Goal: Task Accomplishment & Management: Manage account settings

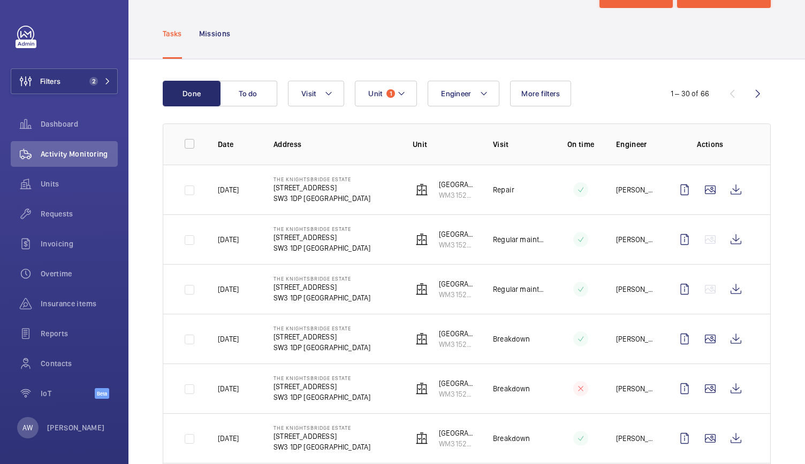
scroll to position [45, 0]
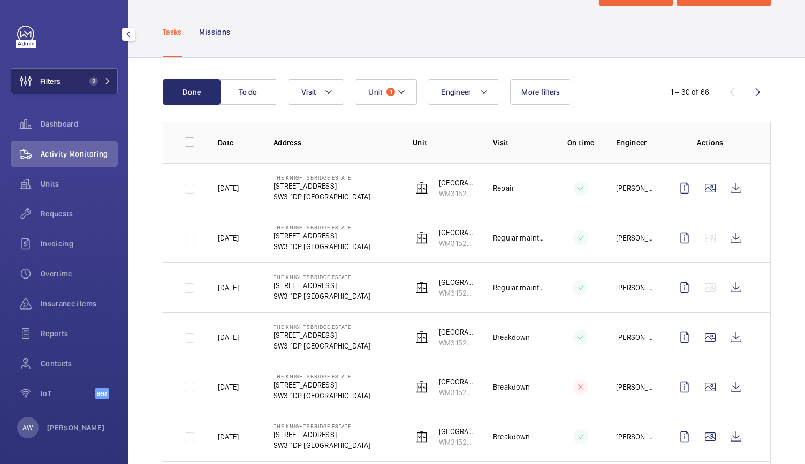
click at [92, 73] on button "Filters 2" at bounding box center [64, 81] width 107 height 26
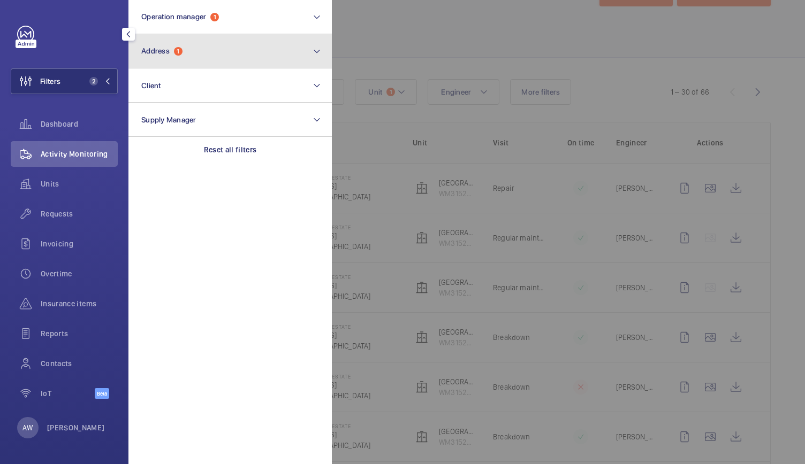
click at [162, 53] on span "Address" at bounding box center [155, 51] width 28 height 9
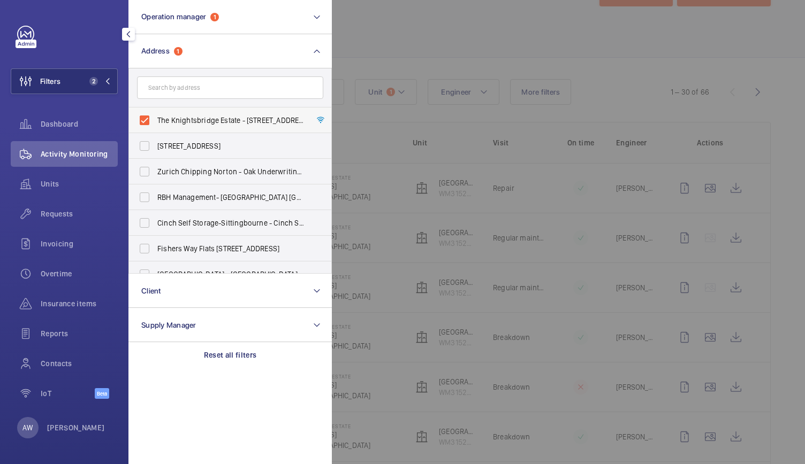
click at [147, 124] on label "The Knightsbridge Estate - [STREET_ADDRESS]" at bounding box center [222, 121] width 186 height 26
click at [147, 124] on input "The Knightsbridge Estate - [STREET_ADDRESS]" at bounding box center [144, 120] width 21 height 21
checkbox input "false"
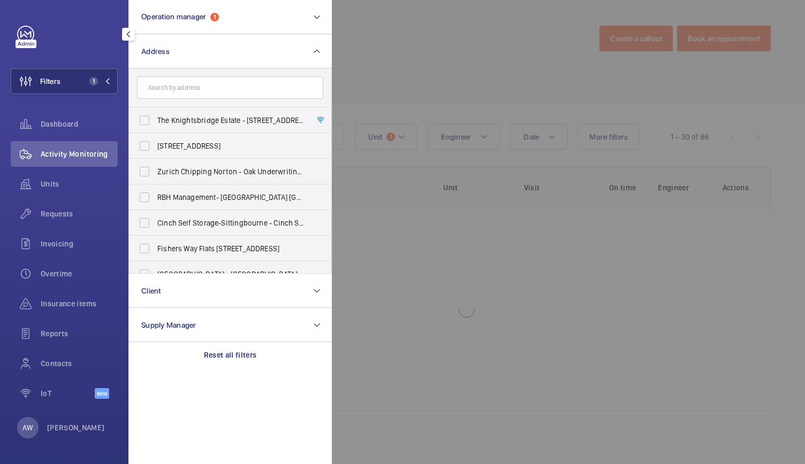
click at [423, 56] on div at bounding box center [734, 232] width 805 height 464
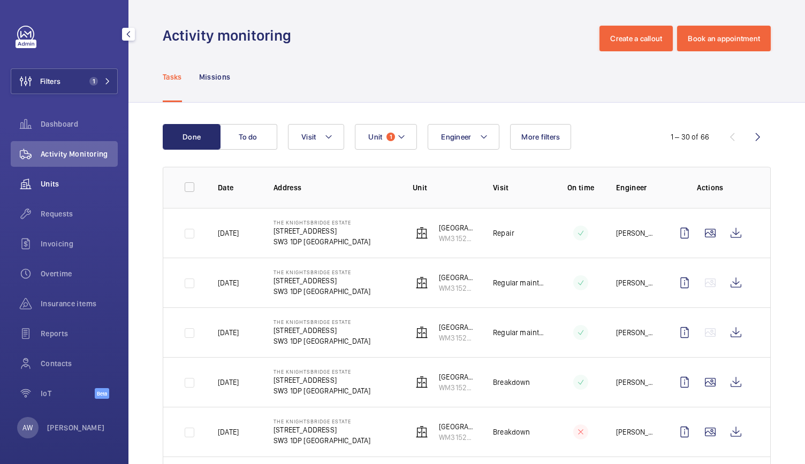
click at [72, 193] on div "Units" at bounding box center [64, 184] width 107 height 26
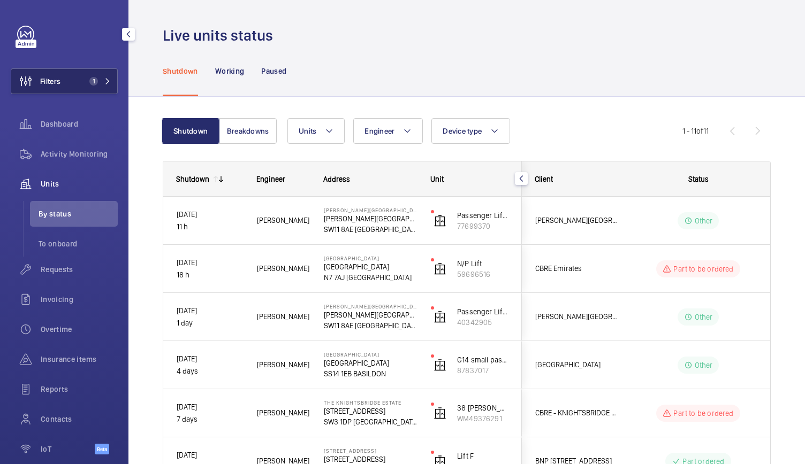
click at [89, 81] on span "1" at bounding box center [93, 81] width 9 height 9
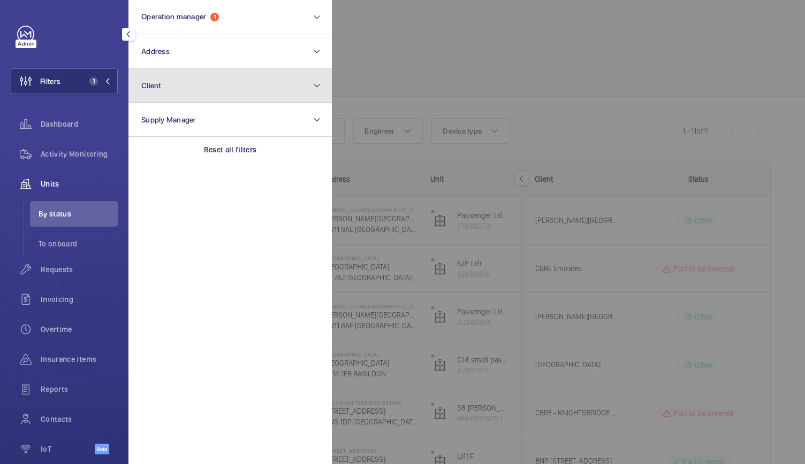
click at [188, 101] on button "Client" at bounding box center [229, 85] width 203 height 34
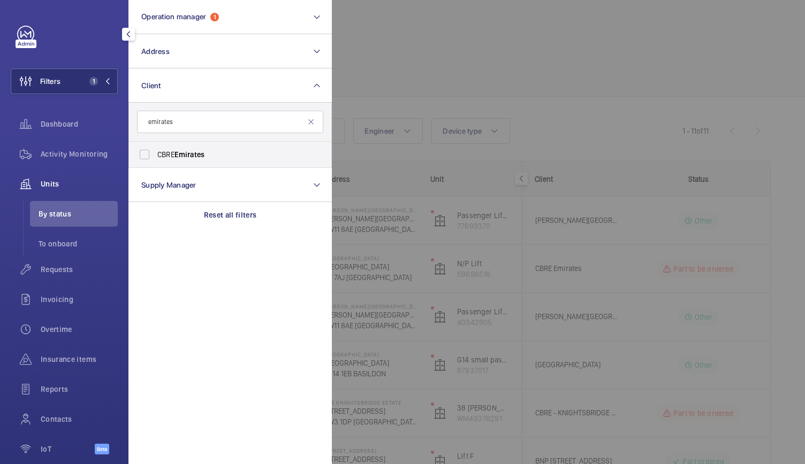
type input "emirates"
click at [200, 154] on span "Emirates" at bounding box center [189, 154] width 30 height 9
click at [155, 154] on input "CBRE Emirates" at bounding box center [144, 154] width 21 height 21
checkbox input "true"
click at [476, 87] on div at bounding box center [734, 232] width 805 height 464
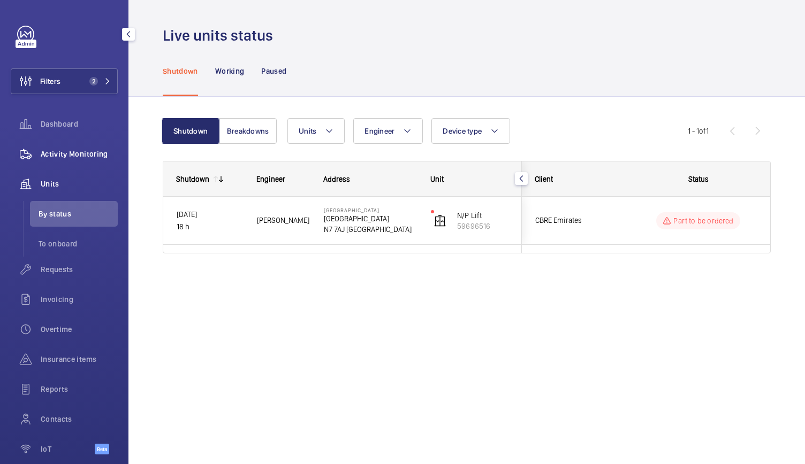
click at [87, 152] on span "Activity Monitoring" at bounding box center [79, 154] width 77 height 11
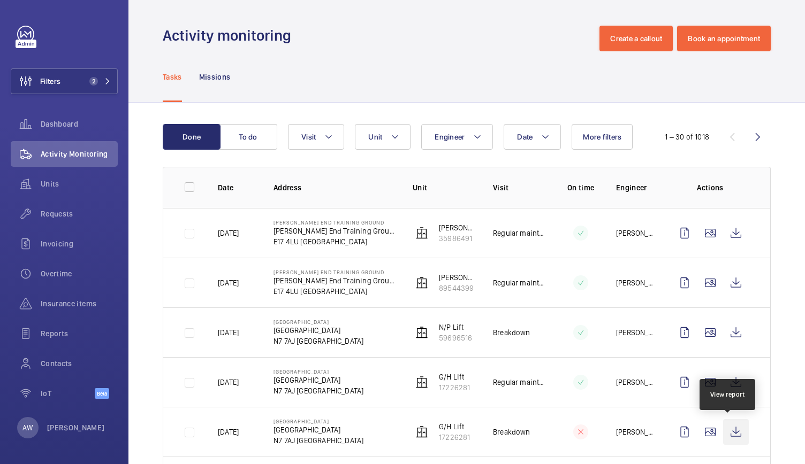
click at [724, 430] on wm-front-icon-button at bounding box center [736, 432] width 26 height 26
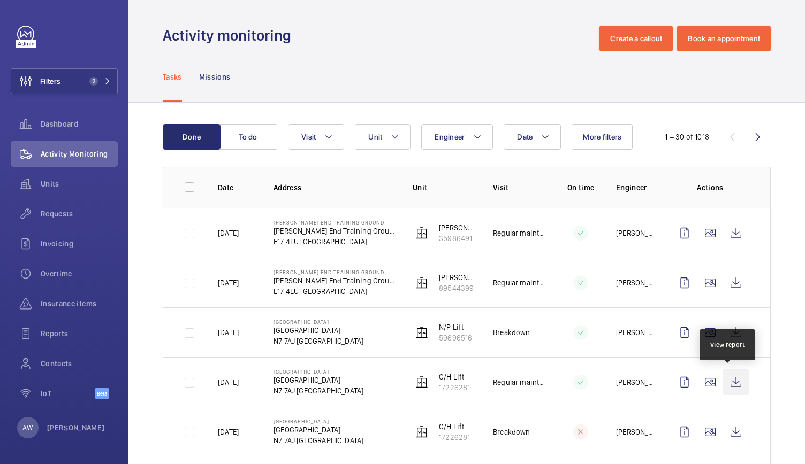
click at [728, 378] on wm-front-icon-button at bounding box center [736, 383] width 26 height 26
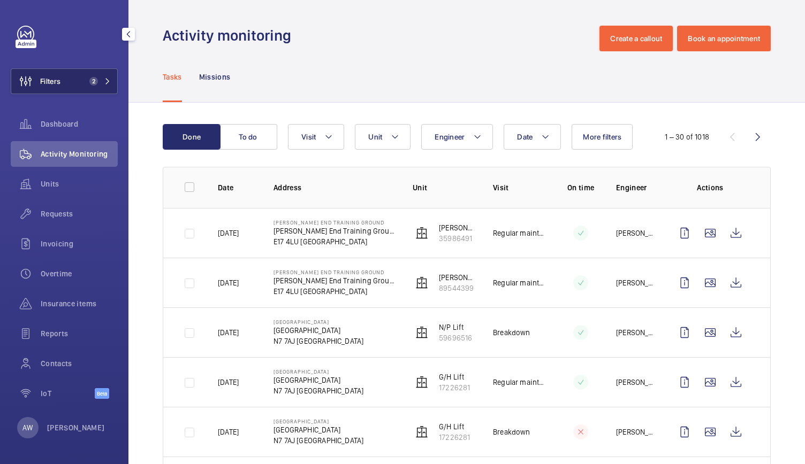
click at [80, 74] on button "Filters 2" at bounding box center [64, 81] width 107 height 26
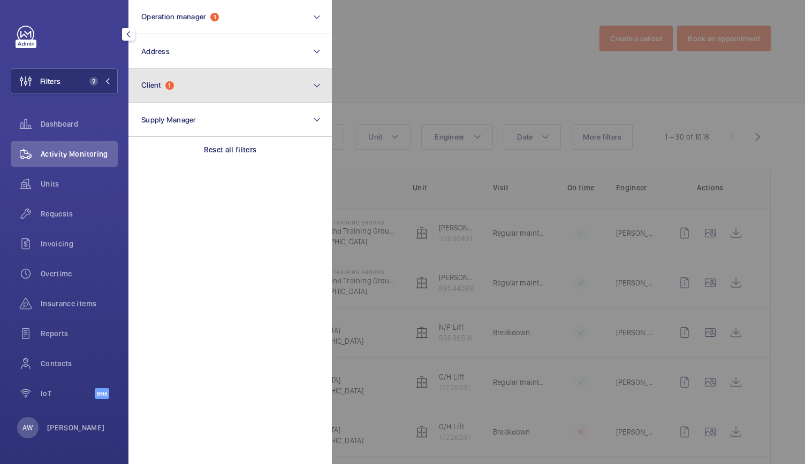
click at [182, 86] on button "Client 1" at bounding box center [229, 85] width 203 height 34
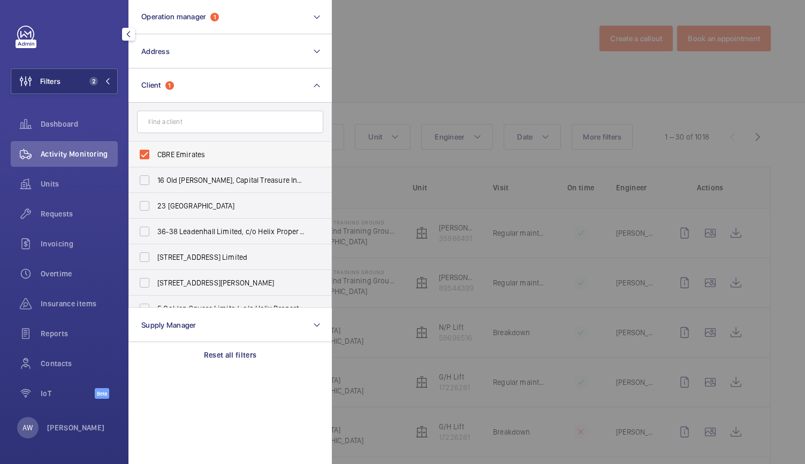
click at [144, 151] on label "CBRE Emirates" at bounding box center [222, 155] width 186 height 26
click at [144, 151] on input "CBRE Emirates" at bounding box center [144, 154] width 21 height 21
checkbox input "false"
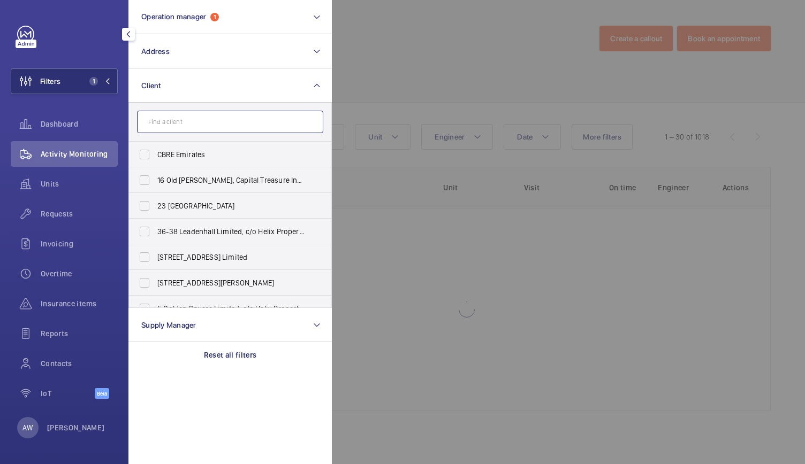
click at [164, 120] on input "text" at bounding box center [230, 122] width 186 height 22
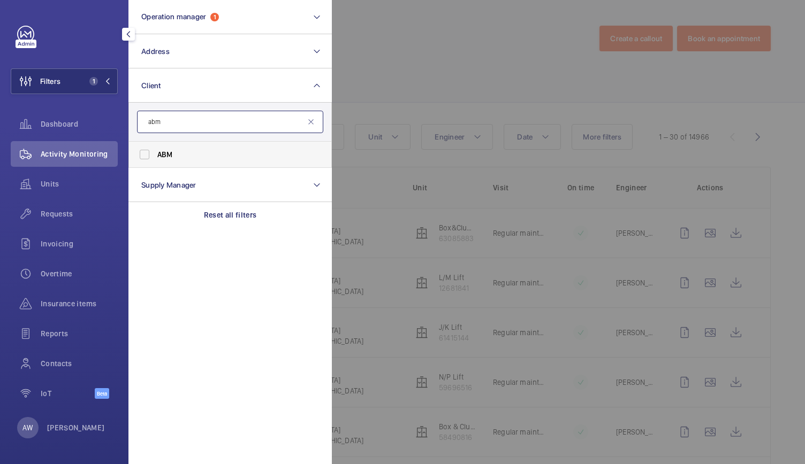
type input "abm"
click at [150, 151] on label "ABM" at bounding box center [222, 155] width 186 height 26
click at [150, 151] on input "ABM" at bounding box center [144, 154] width 21 height 21
checkbox input "true"
click at [414, 86] on div at bounding box center [734, 232] width 805 height 464
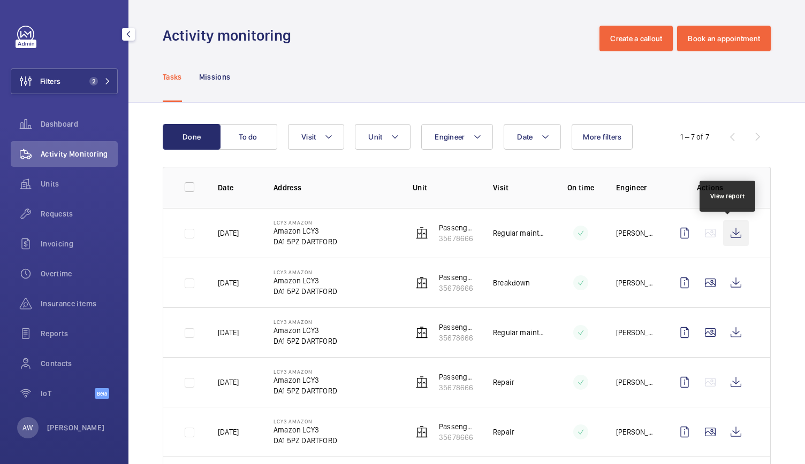
click at [731, 233] on wm-front-icon-button at bounding box center [736, 233] width 26 height 26
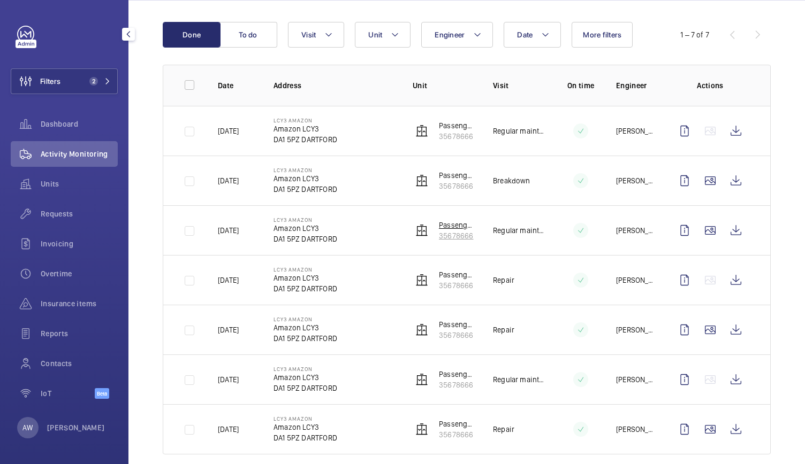
scroll to position [117, 0]
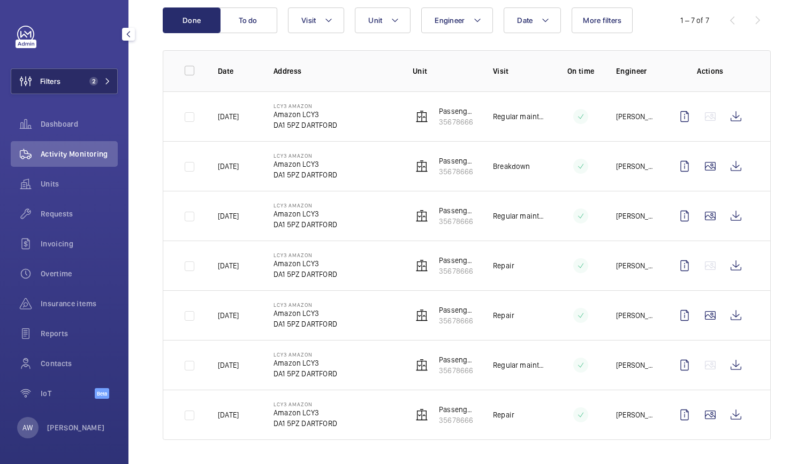
click at [70, 75] on button "Filters 2" at bounding box center [64, 81] width 107 height 26
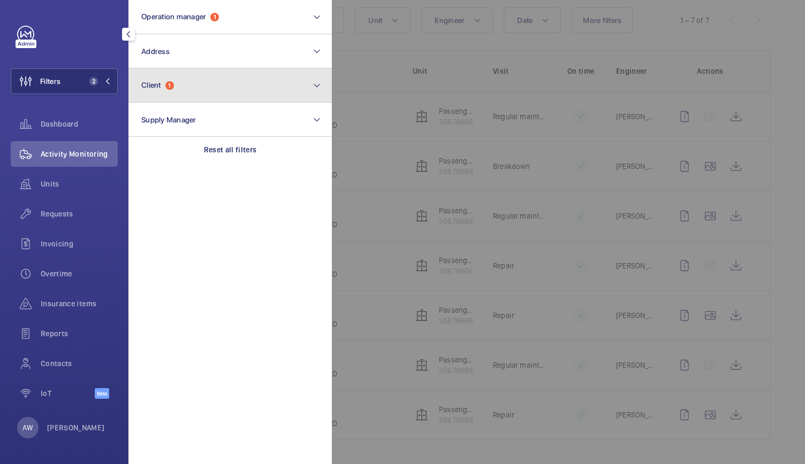
click at [177, 83] on button "Client 1" at bounding box center [229, 85] width 203 height 34
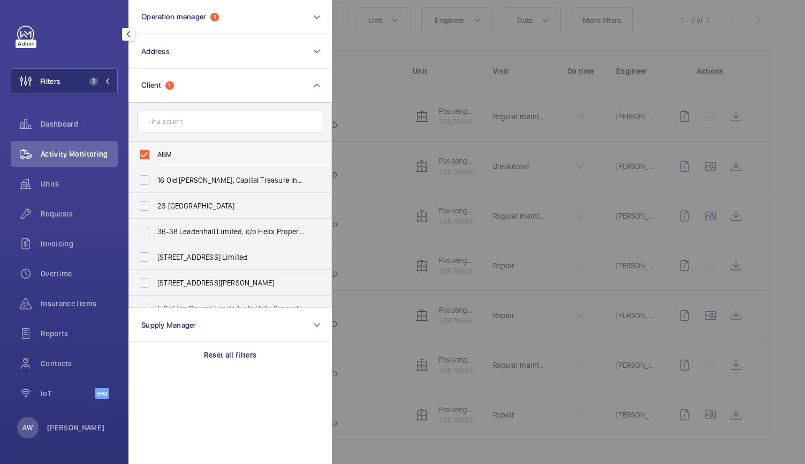
click at [151, 156] on label "ABM" at bounding box center [222, 155] width 186 height 26
click at [151, 156] on input "ABM" at bounding box center [144, 154] width 21 height 21
checkbox input "false"
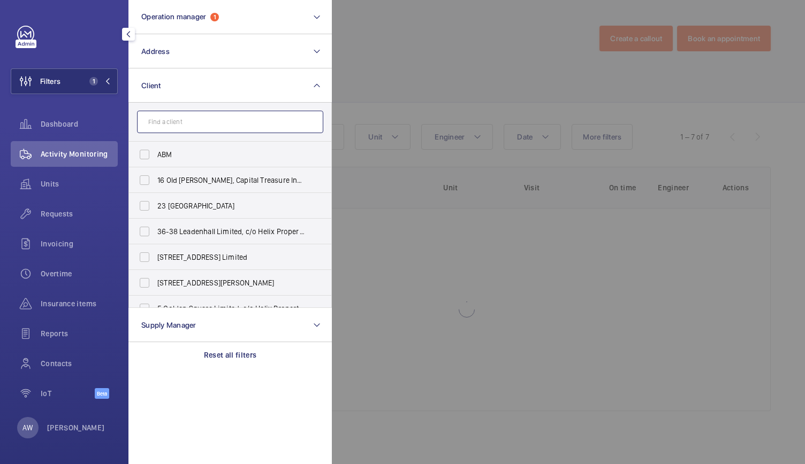
click at [178, 126] on input "text" at bounding box center [230, 122] width 186 height 22
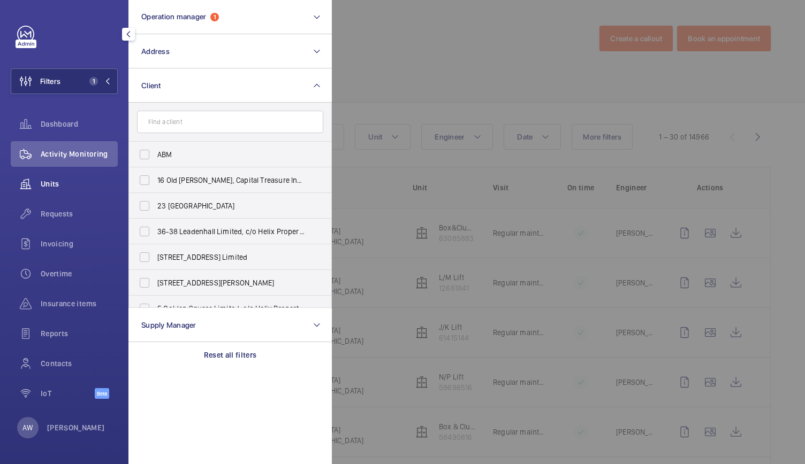
click at [64, 178] on div "Units" at bounding box center [64, 184] width 107 height 26
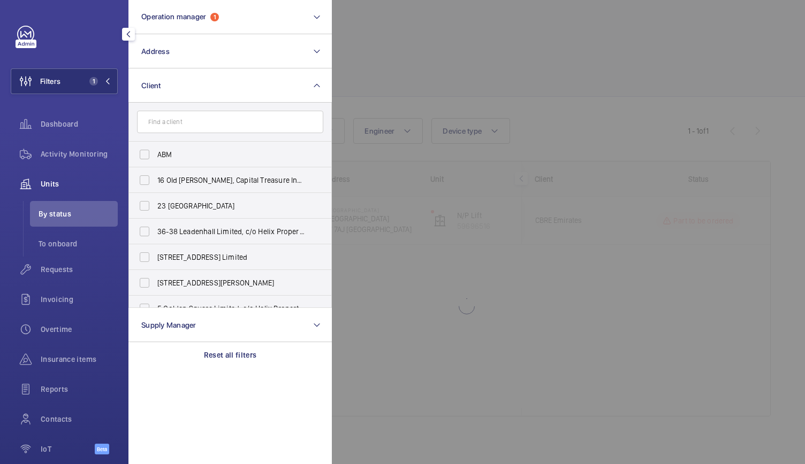
click at [476, 62] on div at bounding box center [734, 232] width 805 height 464
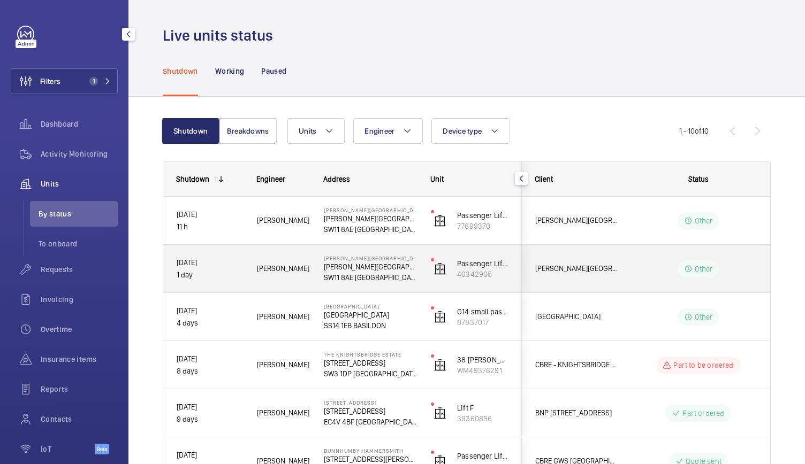
click at [404, 274] on p "SW11 8AE [GEOGRAPHIC_DATA]" at bounding box center [370, 277] width 93 height 11
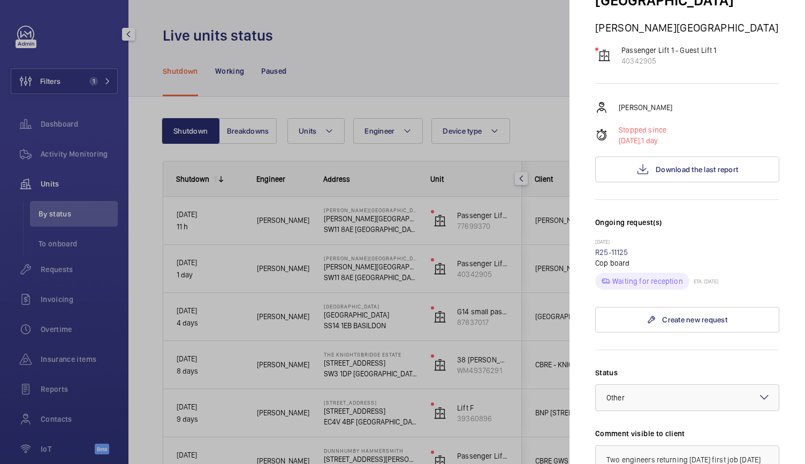
scroll to position [145, 0]
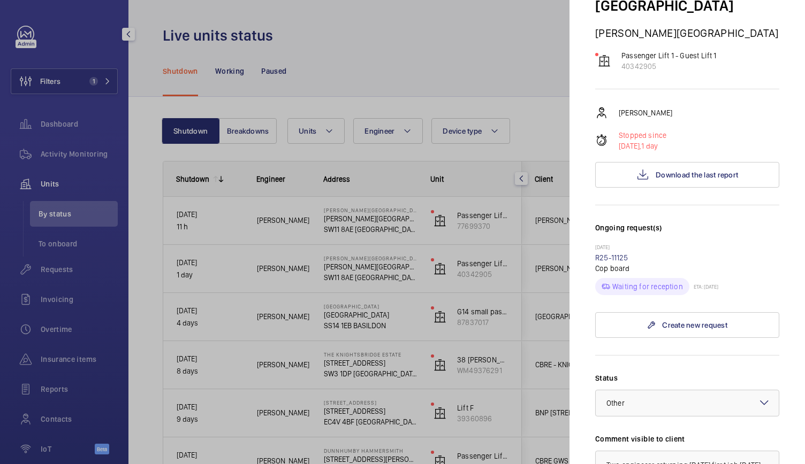
click at [414, 227] on div at bounding box center [402, 232] width 805 height 464
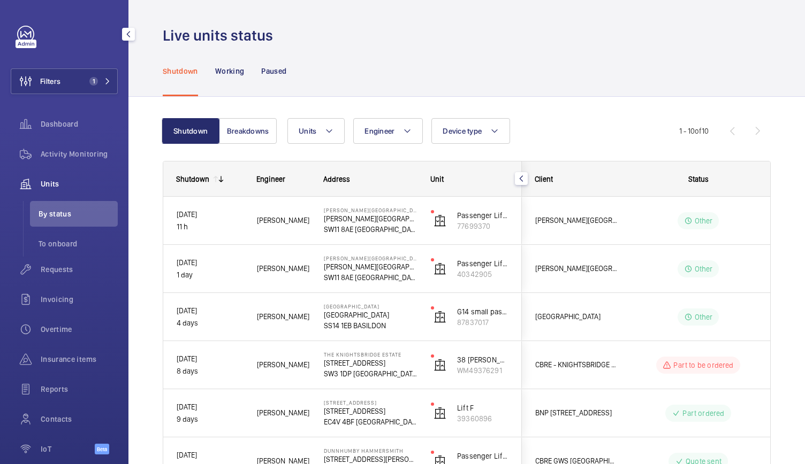
scroll to position [0, 0]
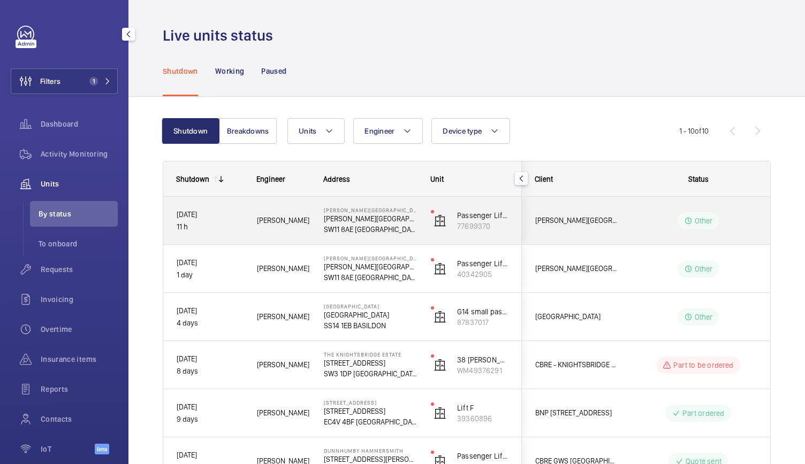
click at [414, 227] on p "SW11 8AE [GEOGRAPHIC_DATA]" at bounding box center [370, 229] width 93 height 11
click at [414, 227] on mat-sidenav-container "Filters 1 Dashboard Activity Monitoring Units By status To onboard Requests Inv…" at bounding box center [402, 232] width 805 height 464
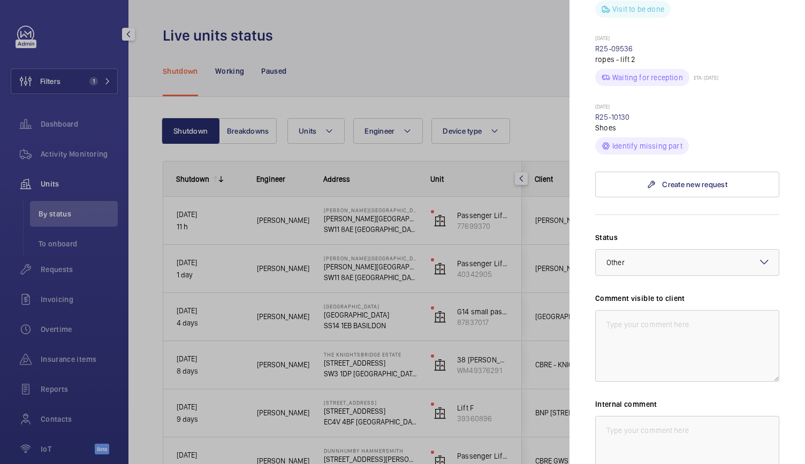
scroll to position [665, 0]
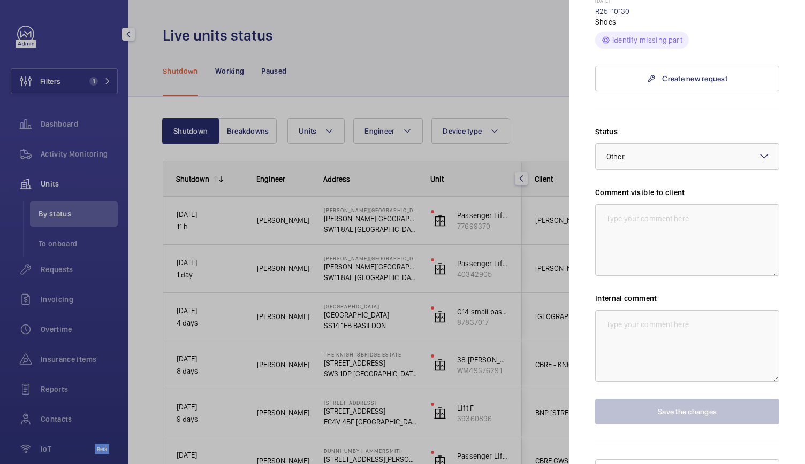
click at [358, 279] on div at bounding box center [402, 232] width 805 height 464
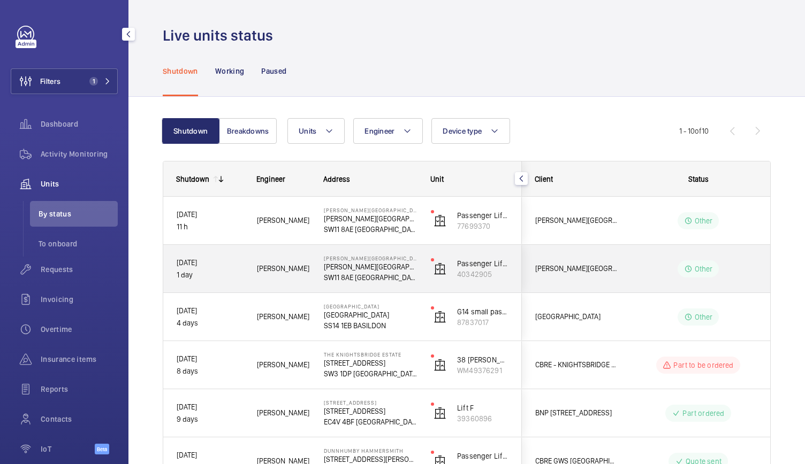
click at [418, 276] on div "Passenger Lift 1 - Guest Lift 1 40342905" at bounding box center [469, 269] width 103 height 48
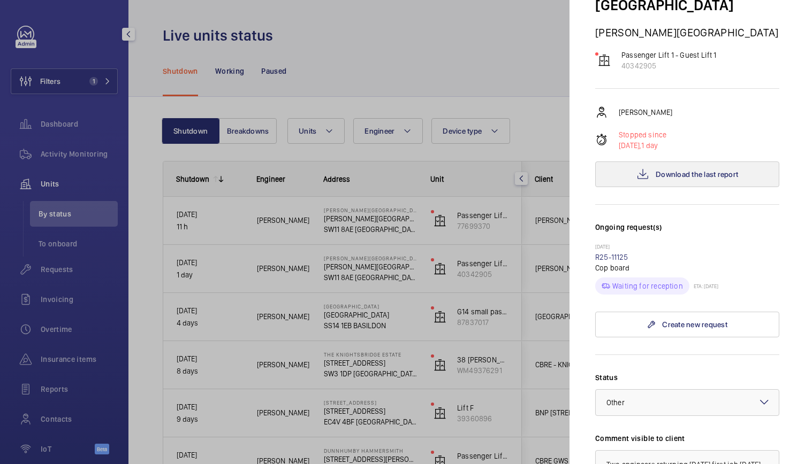
scroll to position [155, 0]
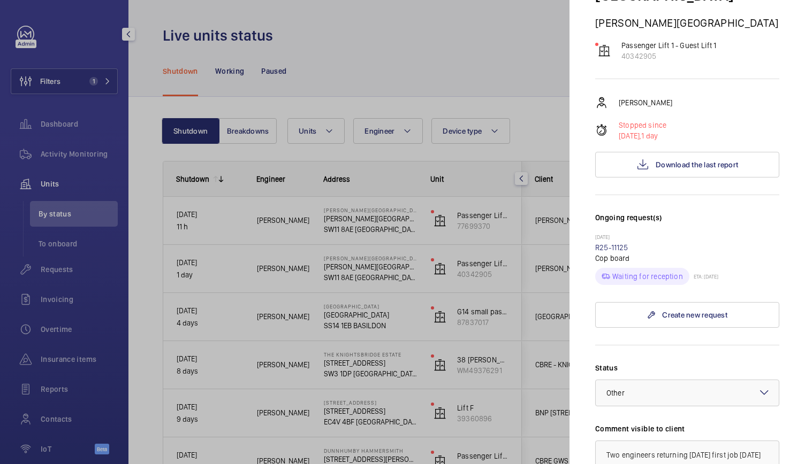
click at [396, 282] on div at bounding box center [402, 232] width 805 height 464
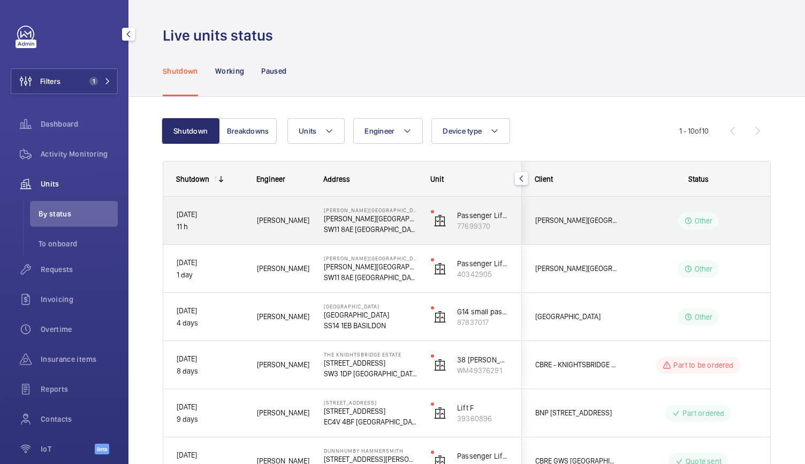
click at [385, 219] on p "[PERSON_NAME][GEOGRAPHIC_DATA]" at bounding box center [370, 218] width 93 height 11
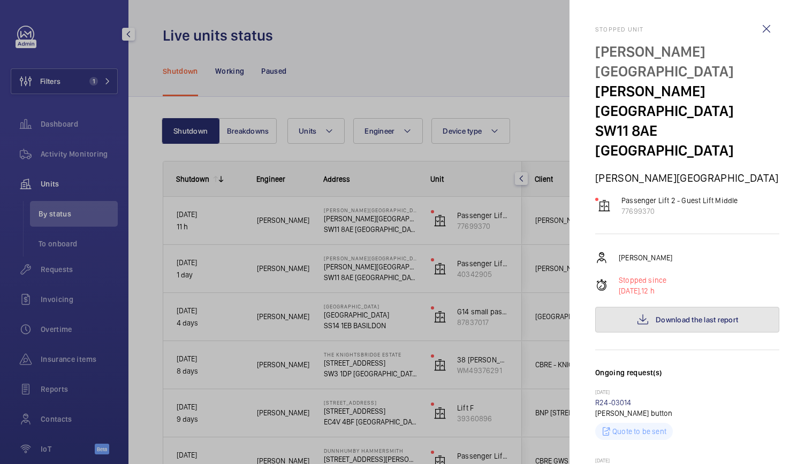
click at [729, 316] on span "Download the last report" at bounding box center [696, 320] width 82 height 9
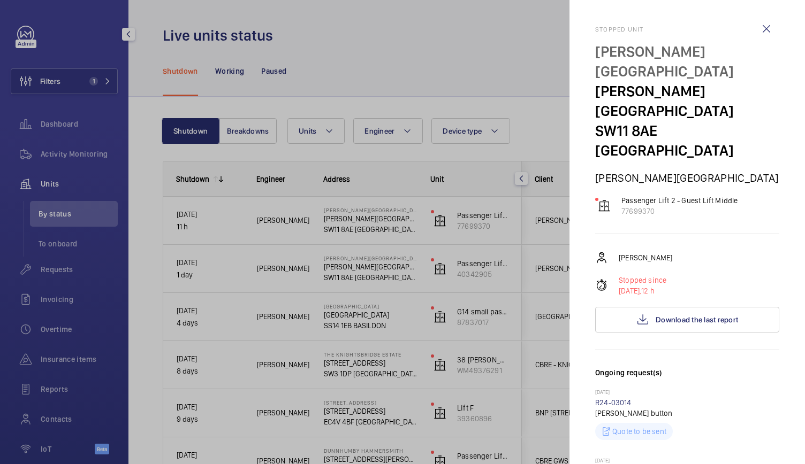
click at [434, 263] on div at bounding box center [402, 232] width 805 height 464
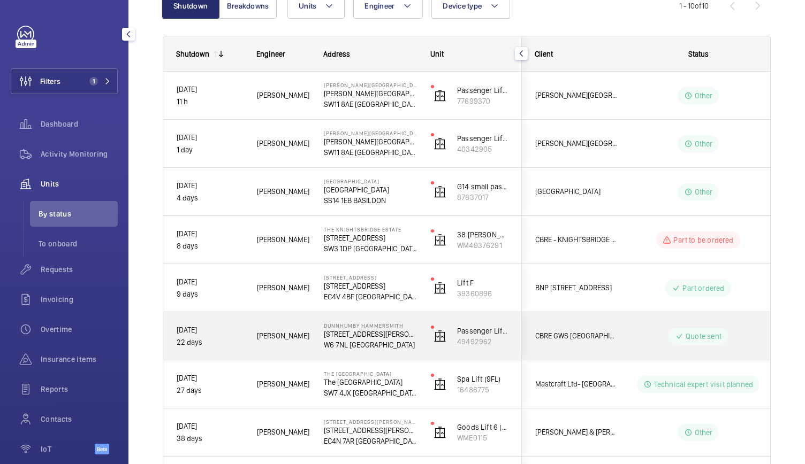
scroll to position [163, 0]
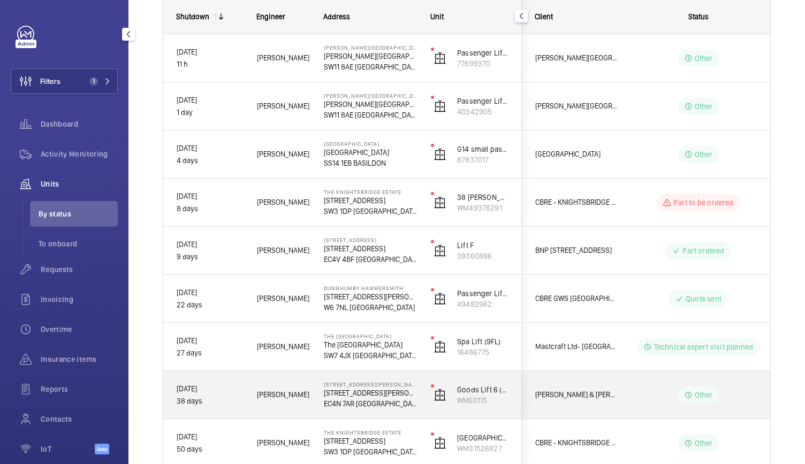
click at [410, 410] on div "[STREET_ADDRESS][PERSON_NAME] [STREET_ADDRESS][PERSON_NAME]" at bounding box center [364, 395] width 106 height 48
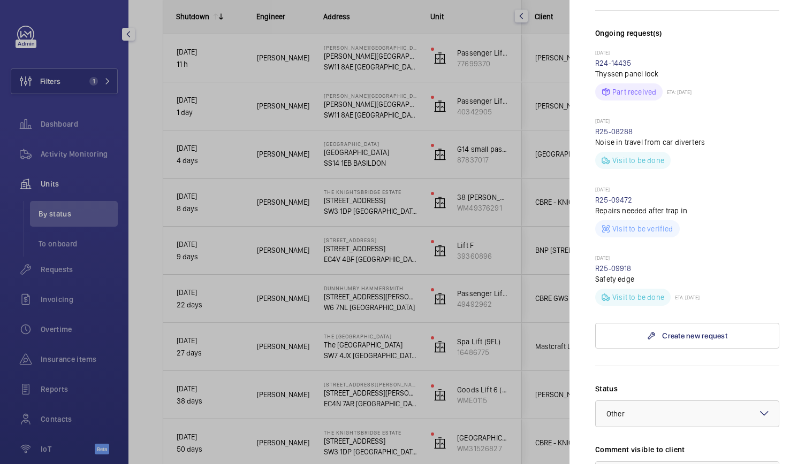
scroll to position [354, 0]
click at [505, 351] on div at bounding box center [402, 232] width 805 height 464
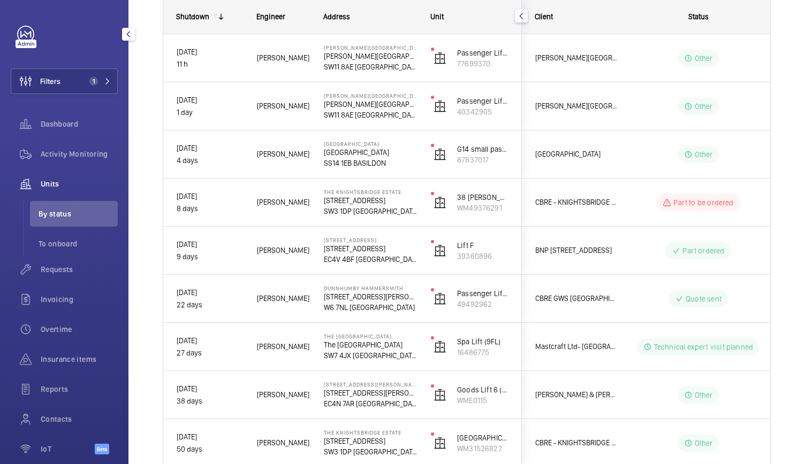
scroll to position [0, 0]
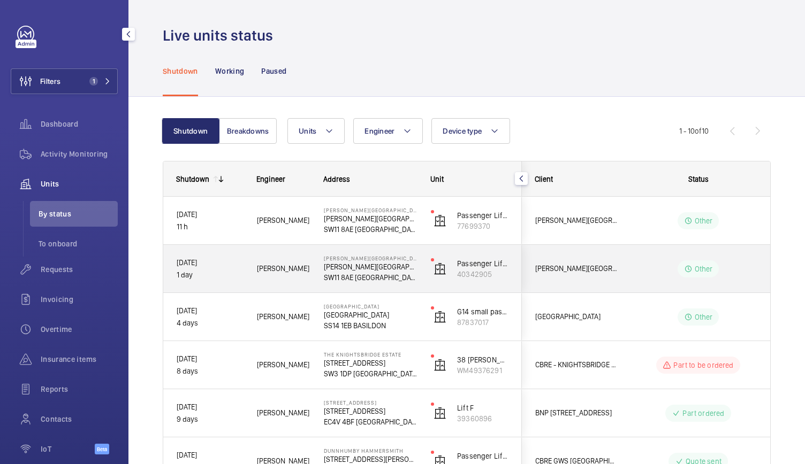
click at [659, 265] on wm-front-pills-cell "Other" at bounding box center [697, 269] width 133 height 17
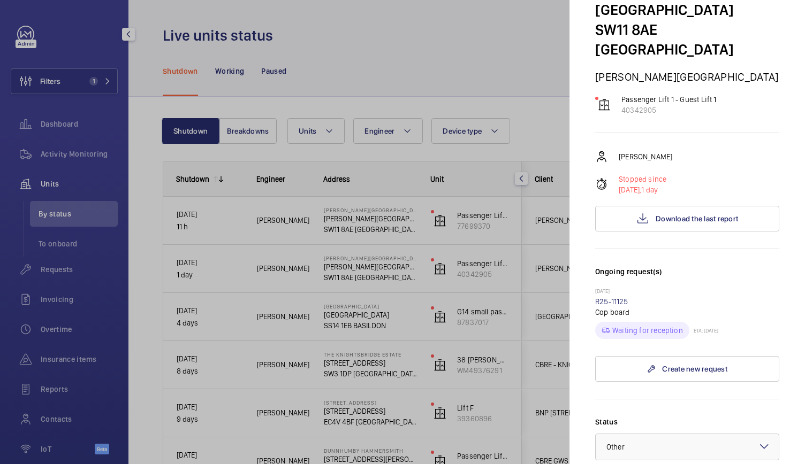
scroll to position [102, 0]
click at [675, 416] on label "Status" at bounding box center [687, 421] width 184 height 11
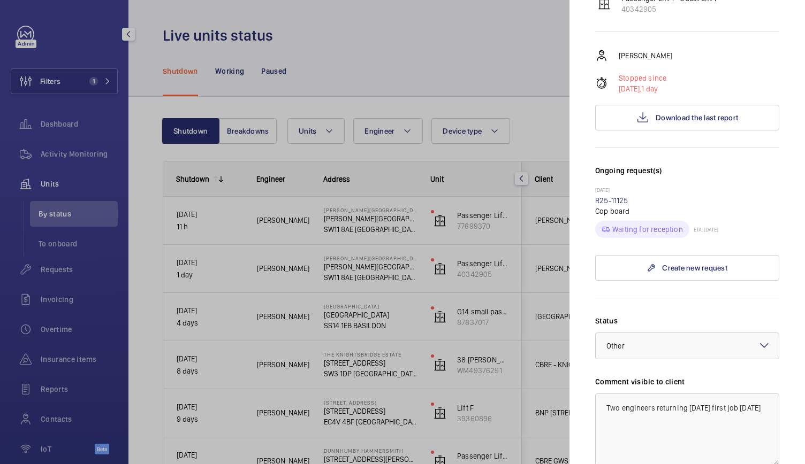
scroll to position [212, 0]
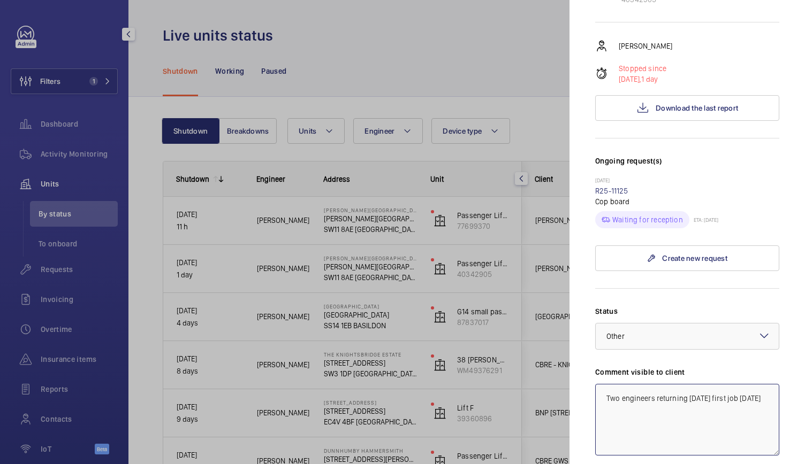
drag, startPoint x: 645, startPoint y: 402, endPoint x: 594, endPoint y: 363, distance: 64.2
click at [594, 363] on mat-sidenav "Stopped unit [GEOGRAPHIC_DATA][PERSON_NAME][GEOGRAPHIC_DATA] [PERSON_NAME][GEOG…" at bounding box center [686, 232] width 235 height 464
click at [416, 214] on div at bounding box center [402, 232] width 805 height 464
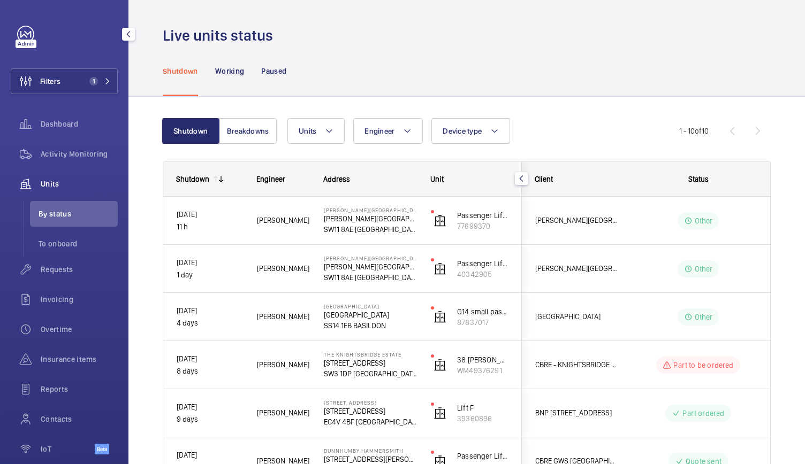
scroll to position [0, 0]
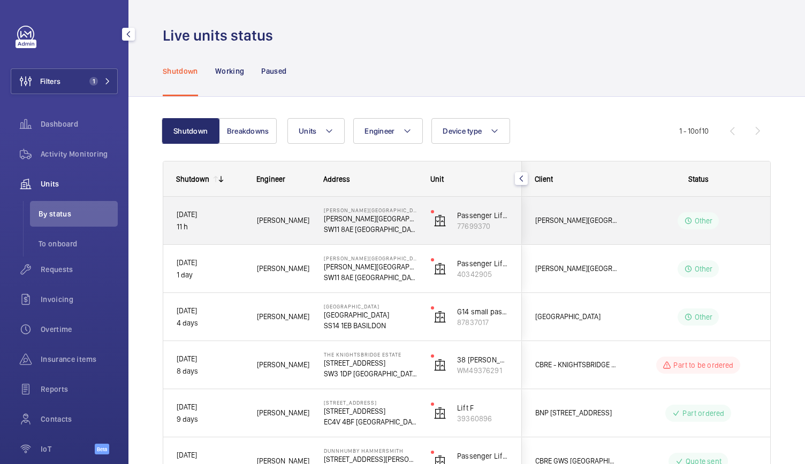
click at [416, 227] on p "SW11 8AE [GEOGRAPHIC_DATA]" at bounding box center [370, 229] width 93 height 11
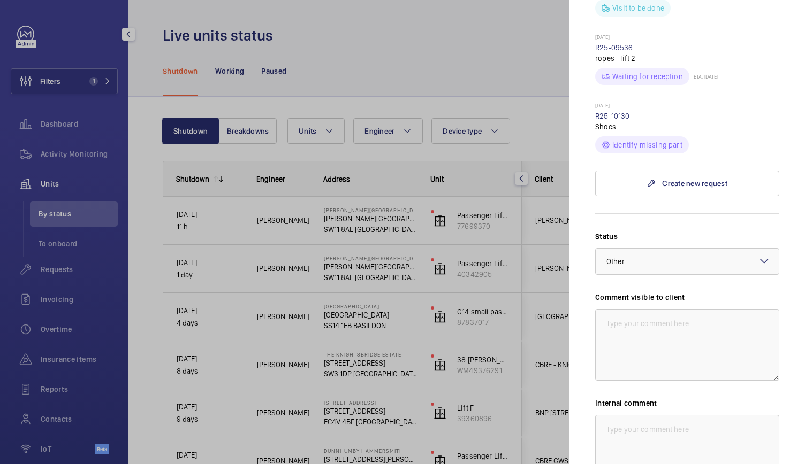
scroll to position [561, 0]
click at [662, 309] on textarea at bounding box center [687, 345] width 184 height 72
paste textarea "Two engineers returning [DATE] first job [DATE]"
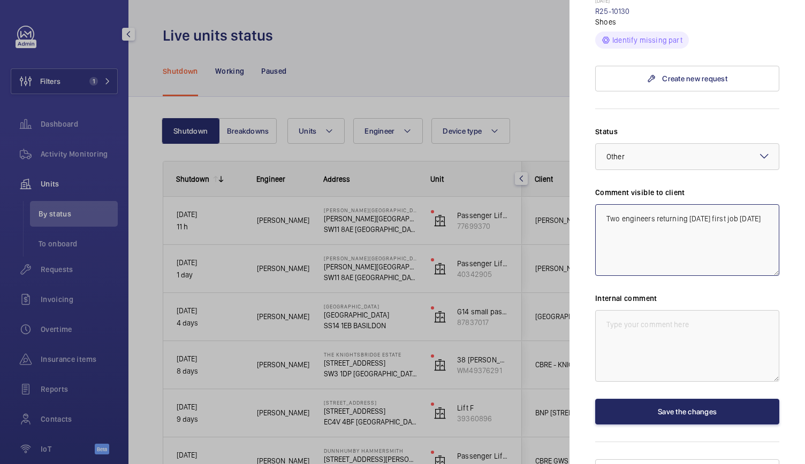
type textarea "Two engineers returning [DATE] first job [DATE]"
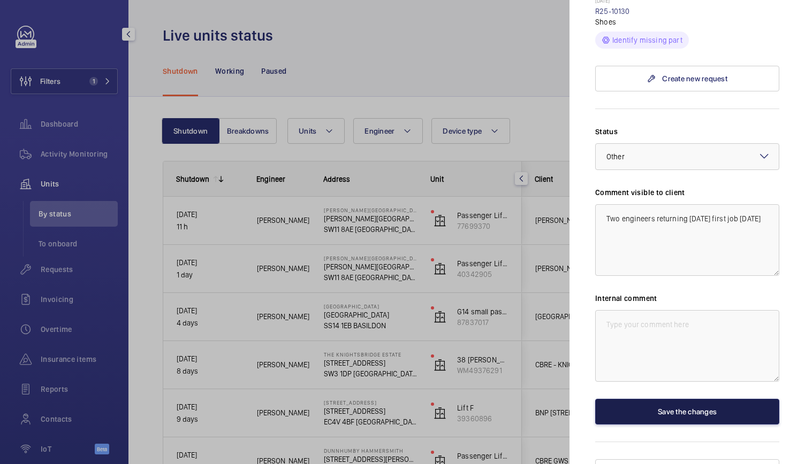
click at [648, 399] on button "Save the changes" at bounding box center [687, 412] width 184 height 26
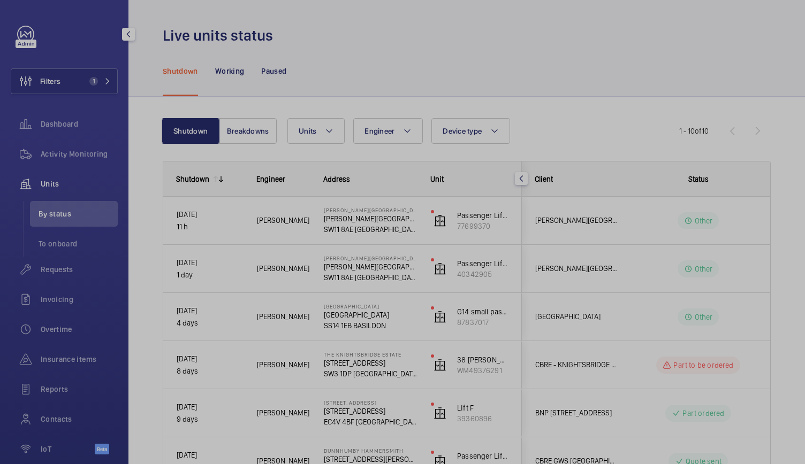
scroll to position [0, 0]
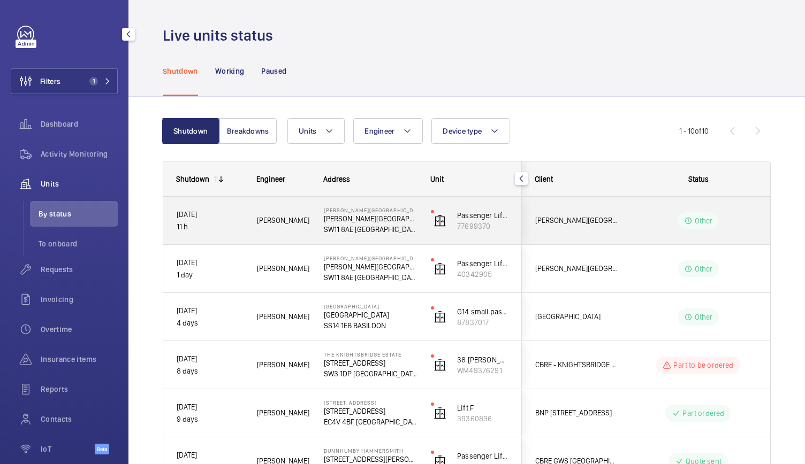
click at [390, 216] on p "[PERSON_NAME][GEOGRAPHIC_DATA]" at bounding box center [370, 218] width 93 height 11
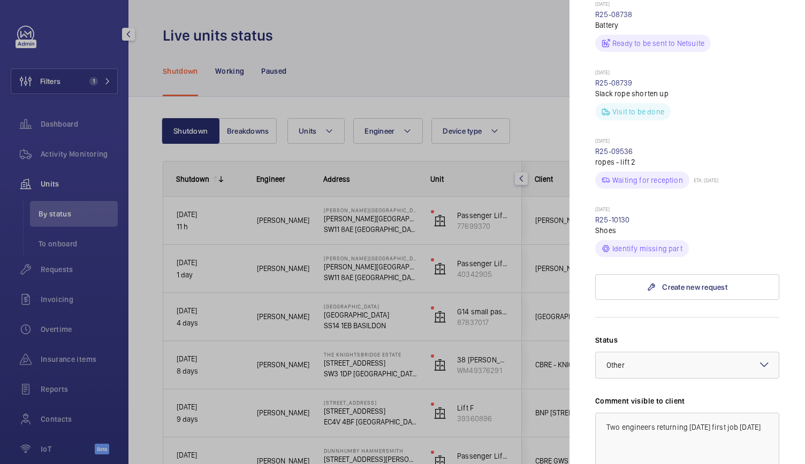
scroll to position [665, 0]
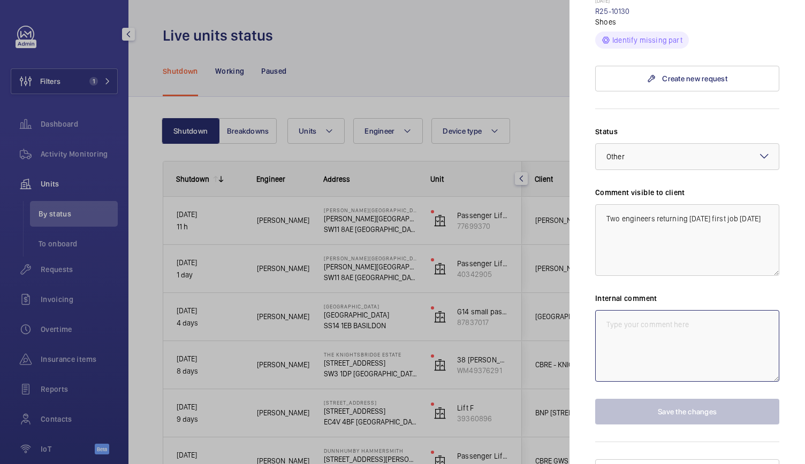
click at [638, 313] on textarea at bounding box center [687, 346] width 184 height 72
paste textarea "Two engineers returning [DATE] first job [DATE]"
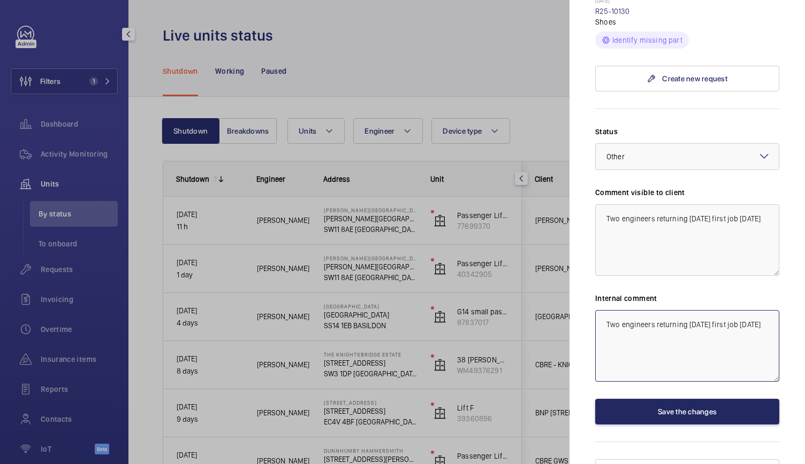
type textarea "Two engineers returning [DATE] first job [DATE]"
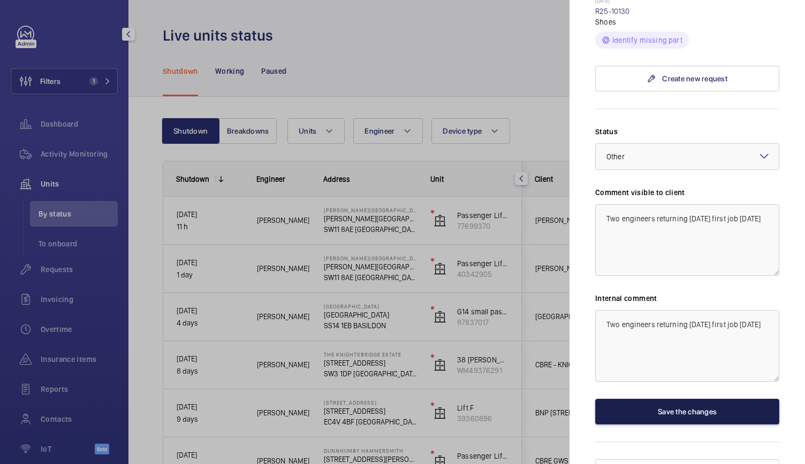
click at [642, 402] on button "Save the changes" at bounding box center [687, 412] width 184 height 26
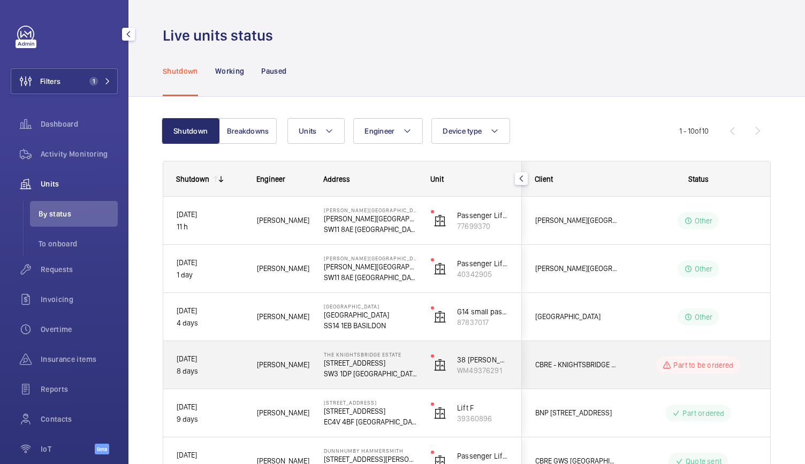
scroll to position [53, 0]
